Goal: Information Seeking & Learning: Compare options

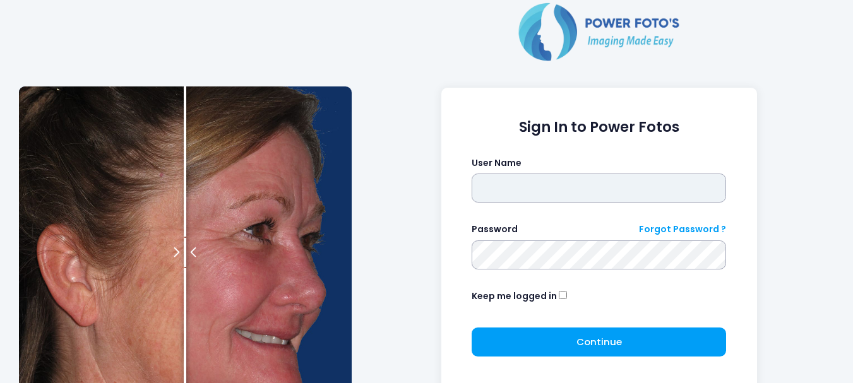
click at [568, 191] on input "text" at bounding box center [599, 188] width 255 height 29
type input "****"
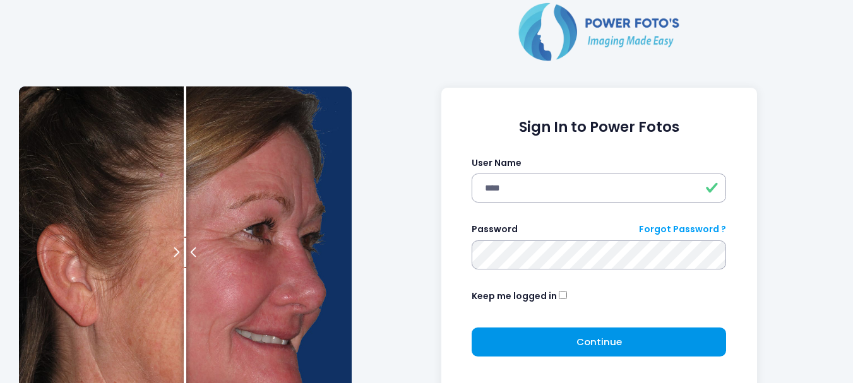
click at [580, 349] on button "Continue Please wait..." at bounding box center [599, 342] width 255 height 29
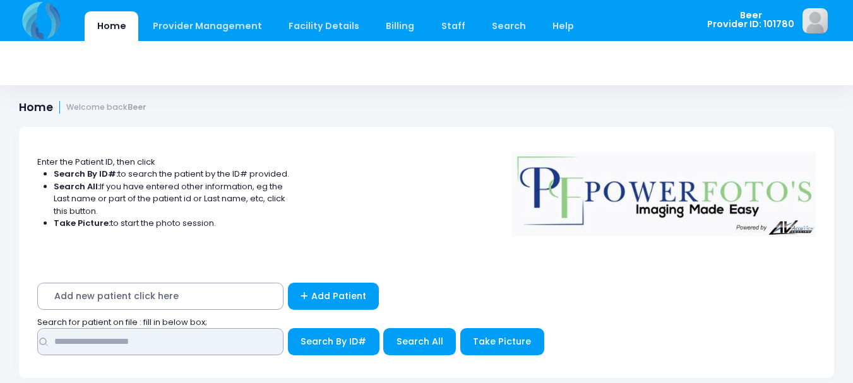
click at [177, 340] on input "text" at bounding box center [160, 341] width 246 height 27
type input "*****"
click at [288, 328] on button "Search By ID#" at bounding box center [334, 341] width 92 height 27
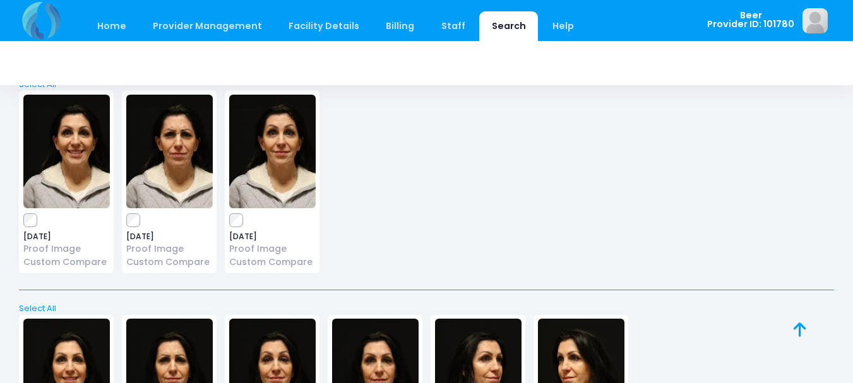
scroll to position [1875, 0]
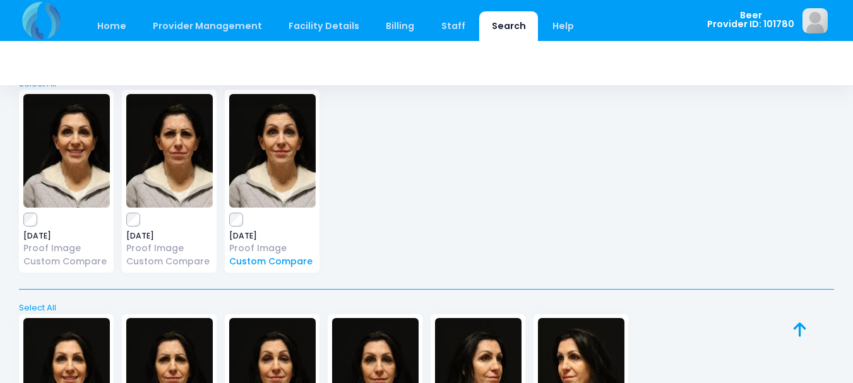
click at [246, 267] on link "Custom Compare" at bounding box center [272, 261] width 87 height 13
click at [60, 265] on link "Custom Compare" at bounding box center [66, 261] width 87 height 13
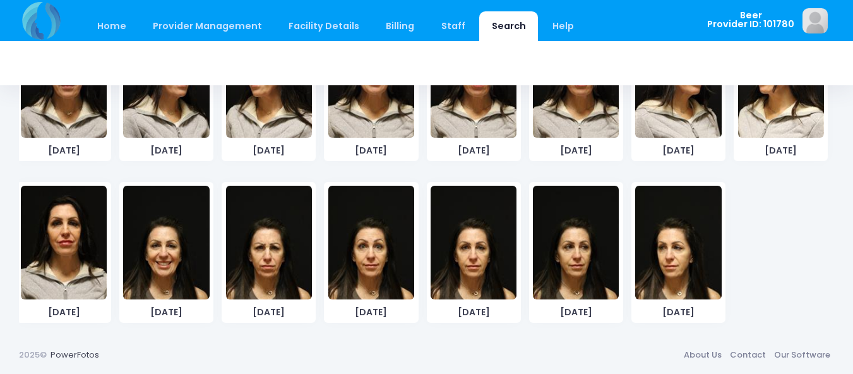
scroll to position [987, 0]
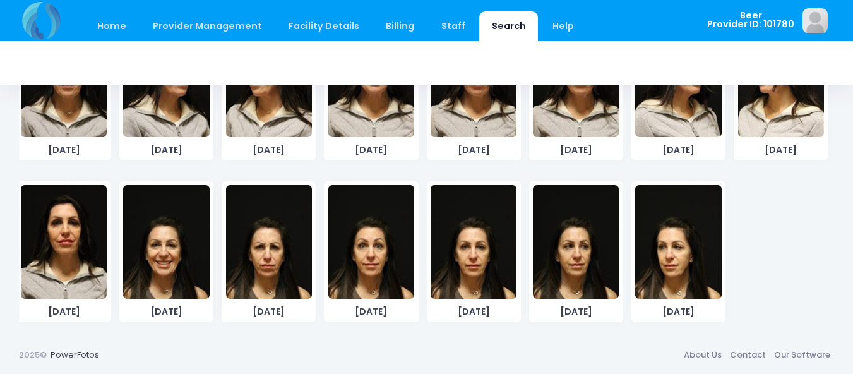
click at [176, 256] on img at bounding box center [166, 242] width 86 height 114
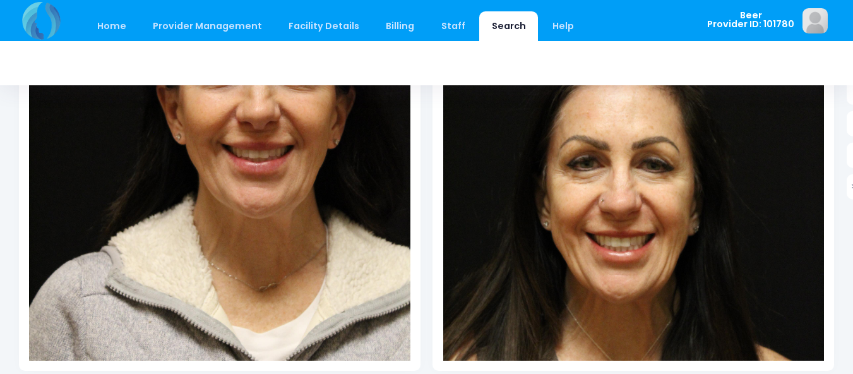
scroll to position [309, 0]
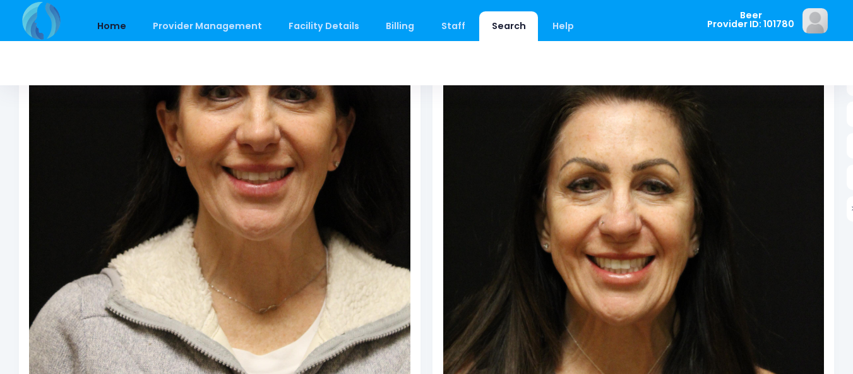
click at [114, 23] on link "Home" at bounding box center [112, 26] width 54 height 30
